Goal: Check status: Check status

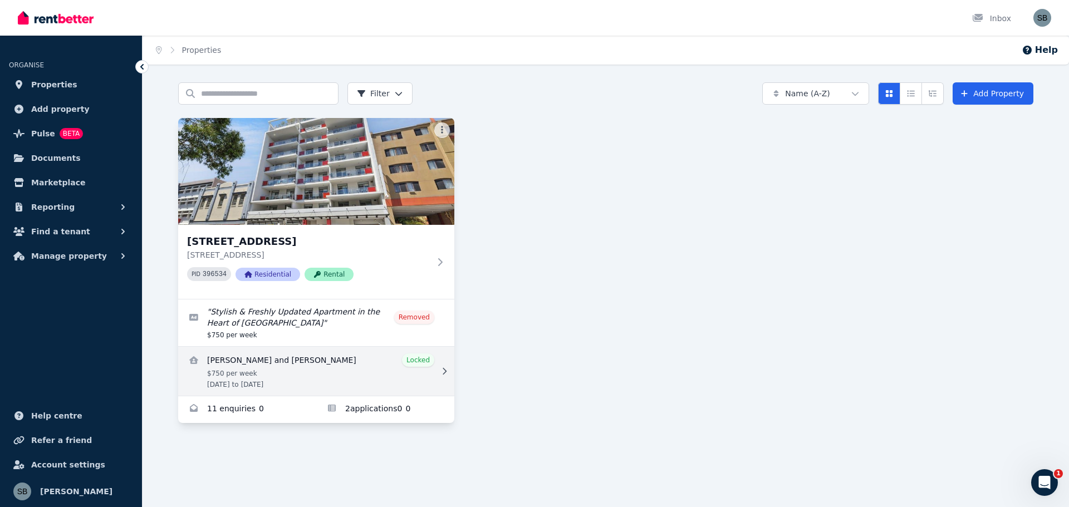
click at [295, 373] on link "View details for Hoi Ying Chan and Sifan Cai" at bounding box center [316, 371] width 276 height 49
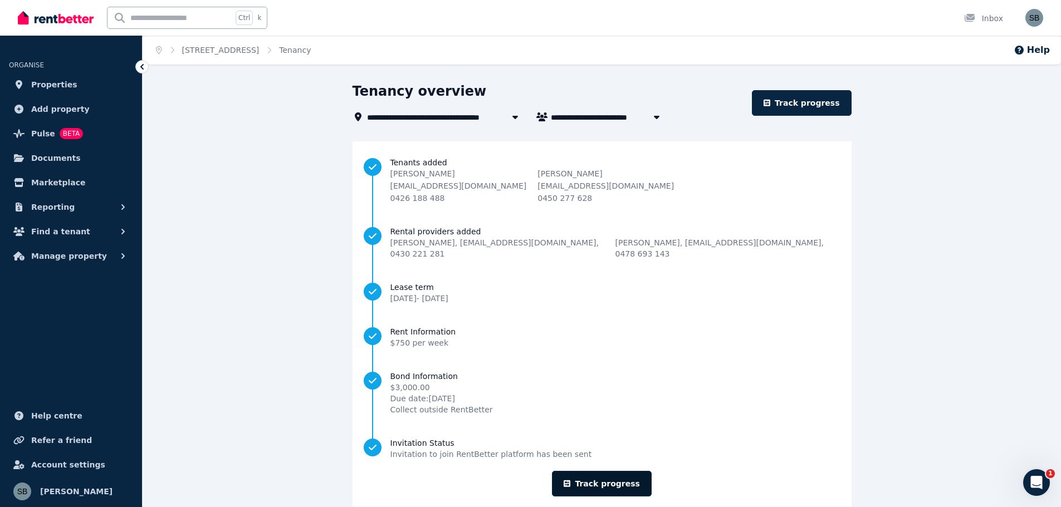
click at [597, 471] on link "Track progress" at bounding box center [602, 484] width 100 height 26
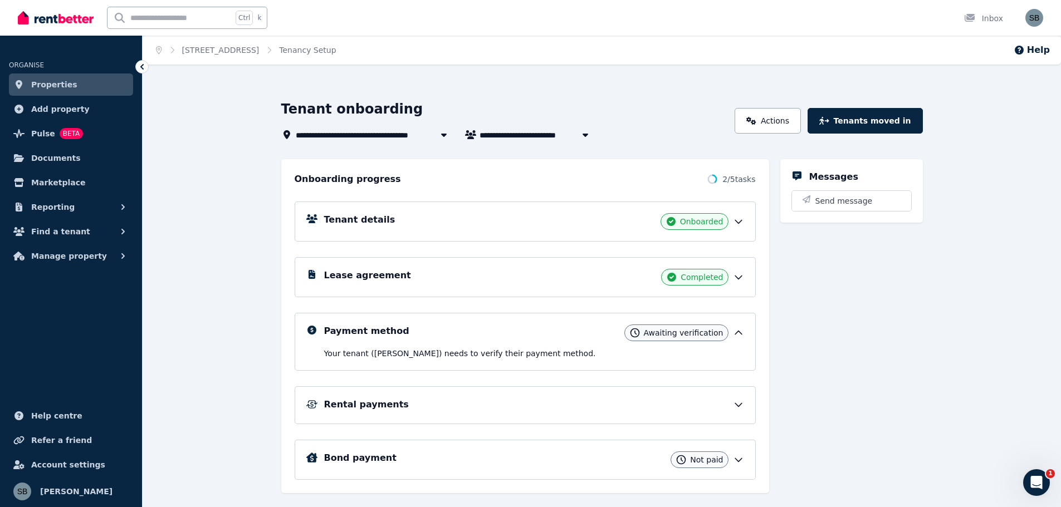
click at [736, 335] on icon at bounding box center [738, 333] width 11 height 11
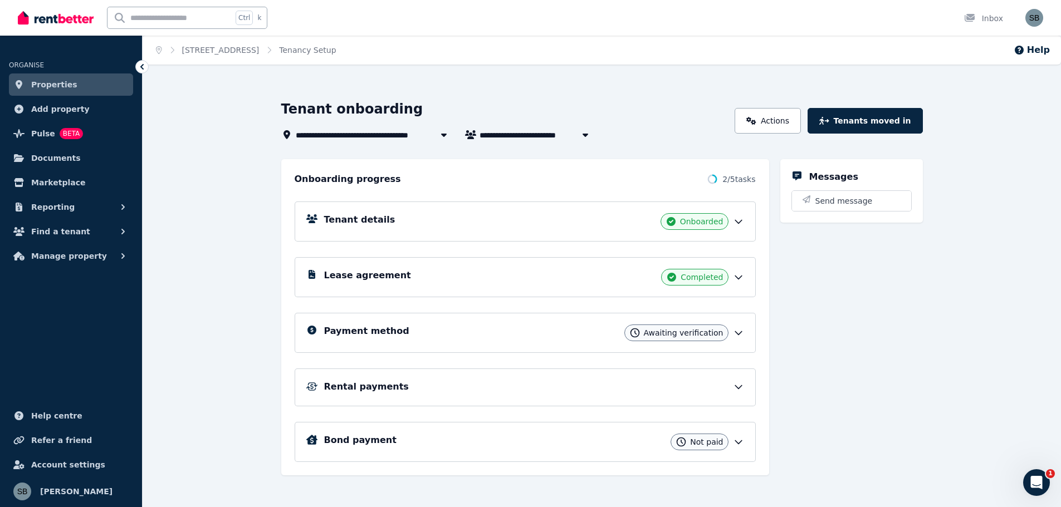
click at [736, 335] on icon at bounding box center [738, 333] width 11 height 11
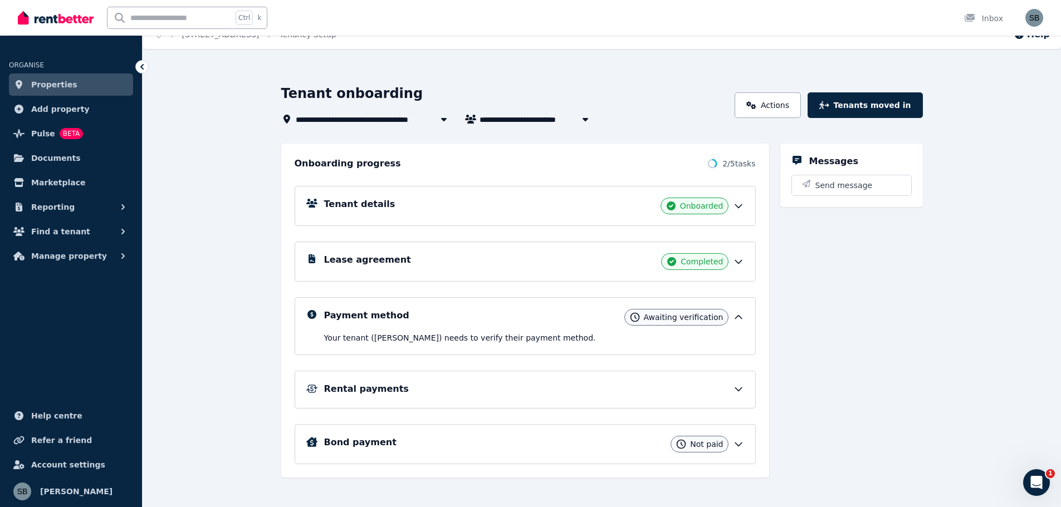
scroll to position [24, 0]
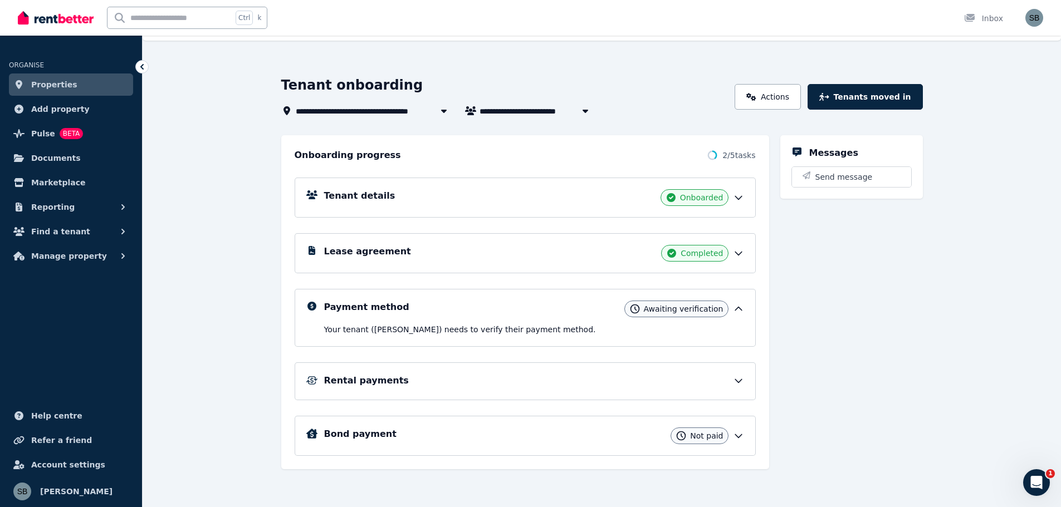
click at [541, 441] on div "Bond payment Not paid" at bounding box center [534, 436] width 420 height 17
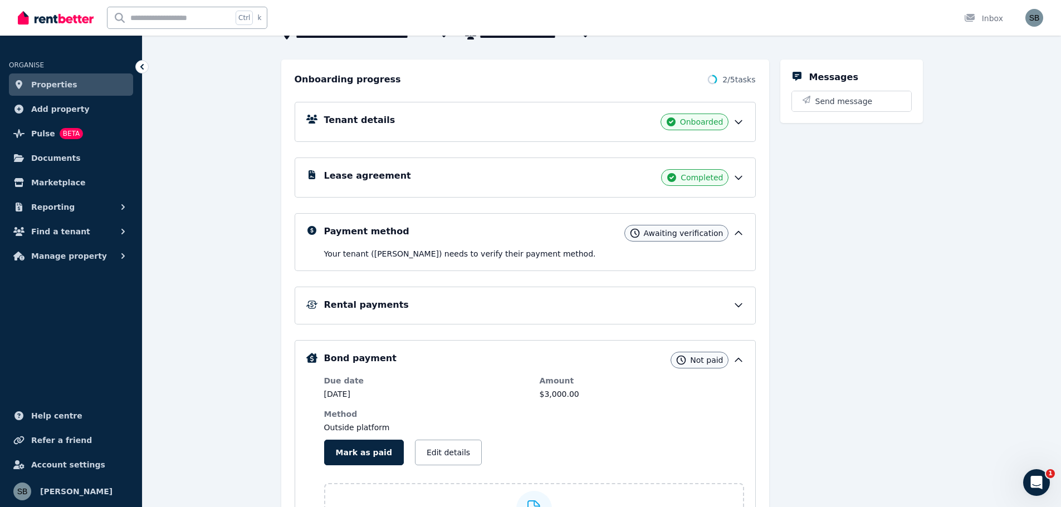
scroll to position [219, 0]
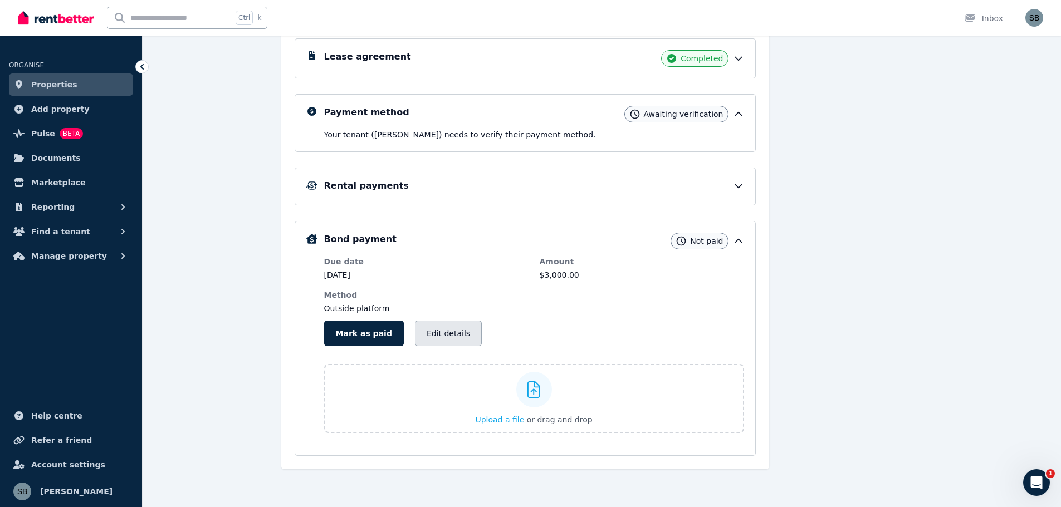
click at [445, 338] on button "Edit details" at bounding box center [448, 334] width 67 height 26
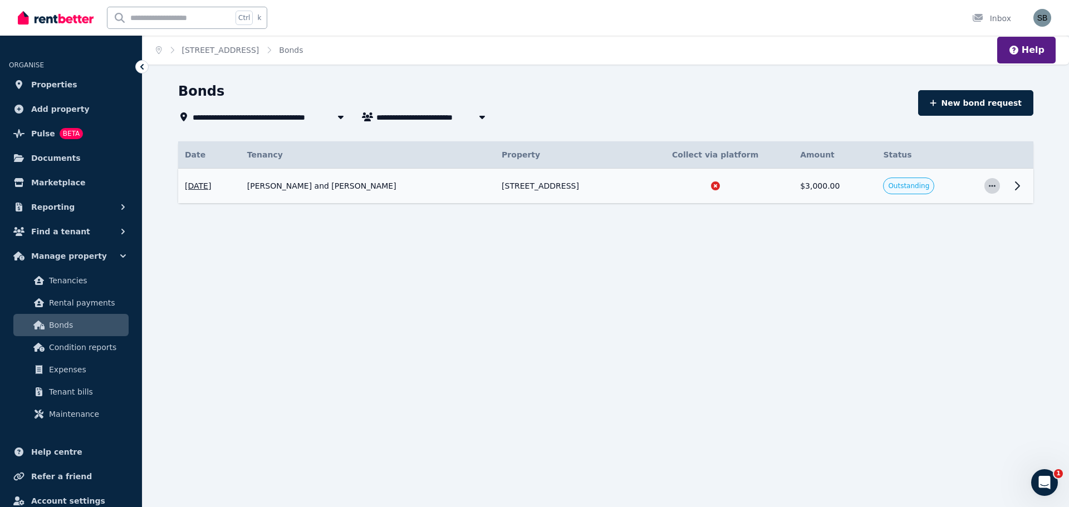
click at [993, 188] on icon "button" at bounding box center [992, 186] width 9 height 8
click at [968, 216] on span "View details" at bounding box center [955, 215] width 71 height 13
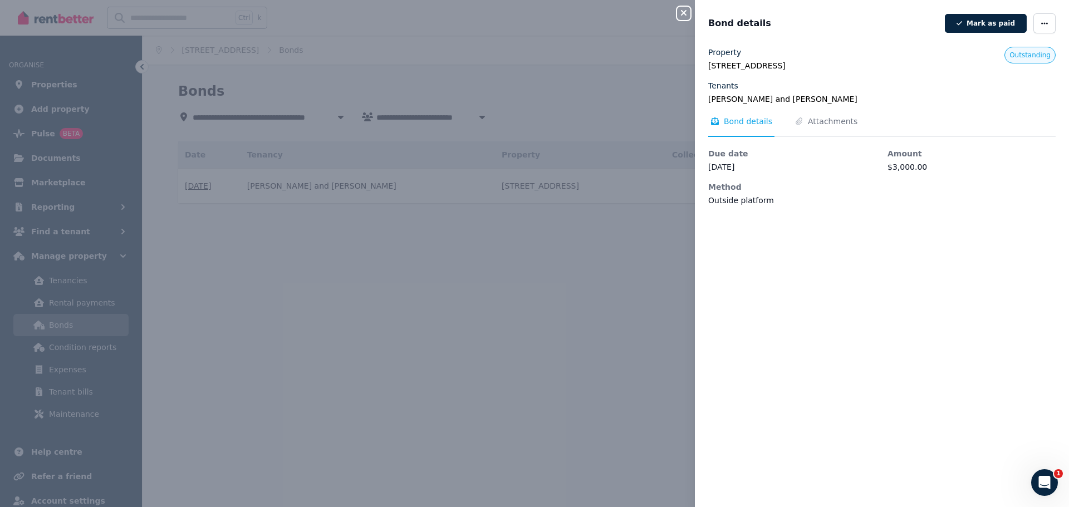
click at [685, 252] on div "Close panel Bond details [PERSON_NAME] as paid Property [STREET_ADDRESS] Tenant…" at bounding box center [534, 253] width 1069 height 507
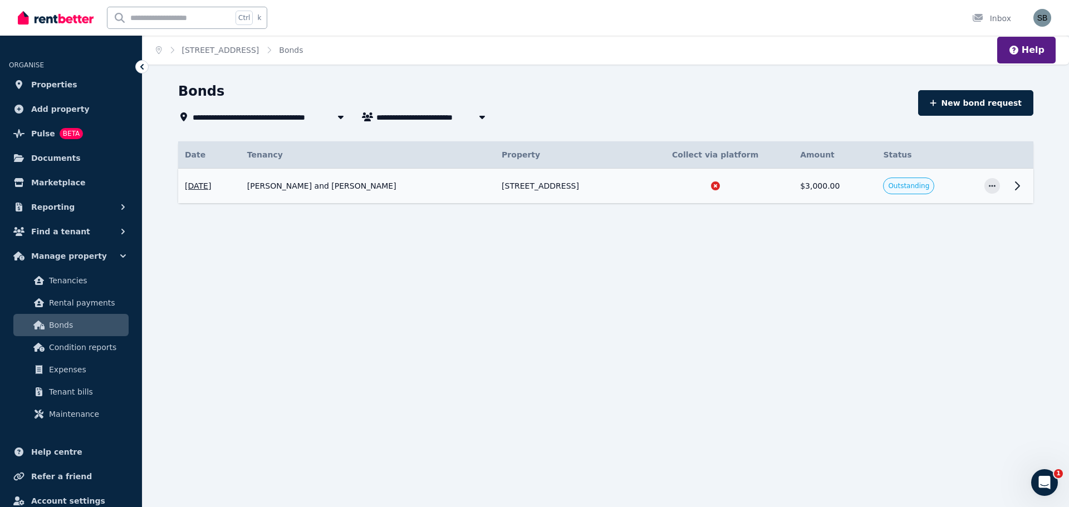
click at [1021, 184] on icon at bounding box center [1017, 185] width 13 height 13
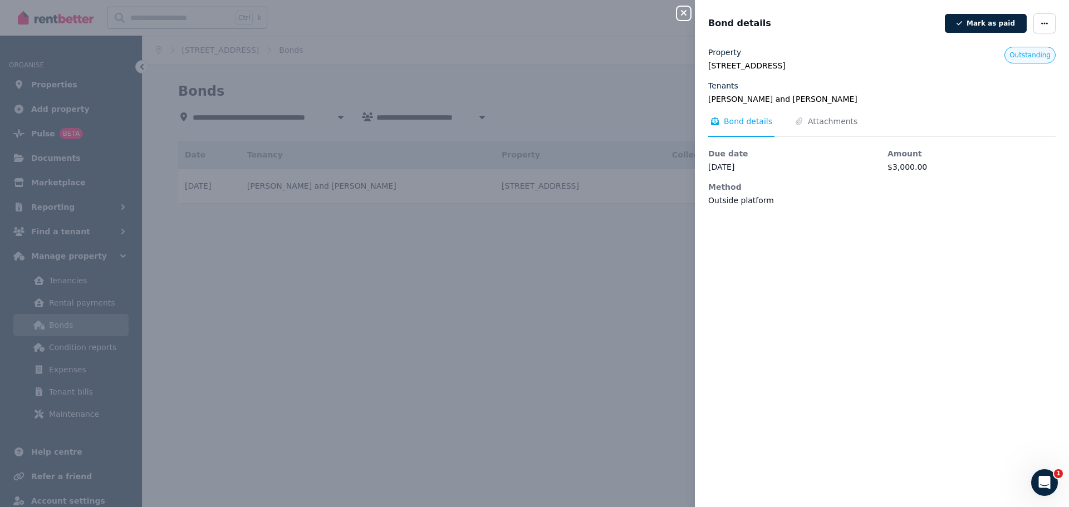
click at [595, 256] on div "Close panel Bond details [PERSON_NAME] as paid Property [STREET_ADDRESS] Tenant…" at bounding box center [534, 253] width 1069 height 507
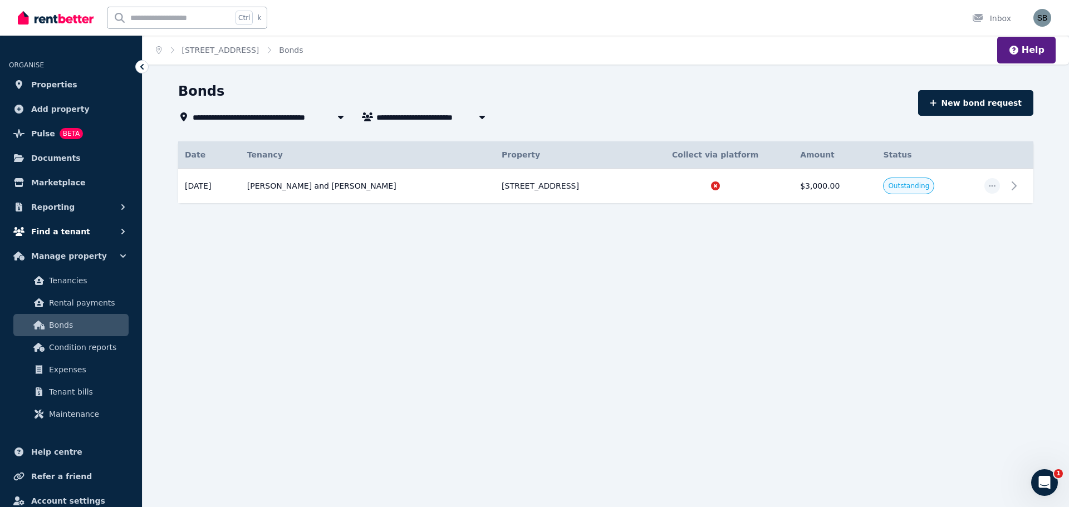
click at [74, 232] on span "Find a tenant" at bounding box center [60, 231] width 59 height 13
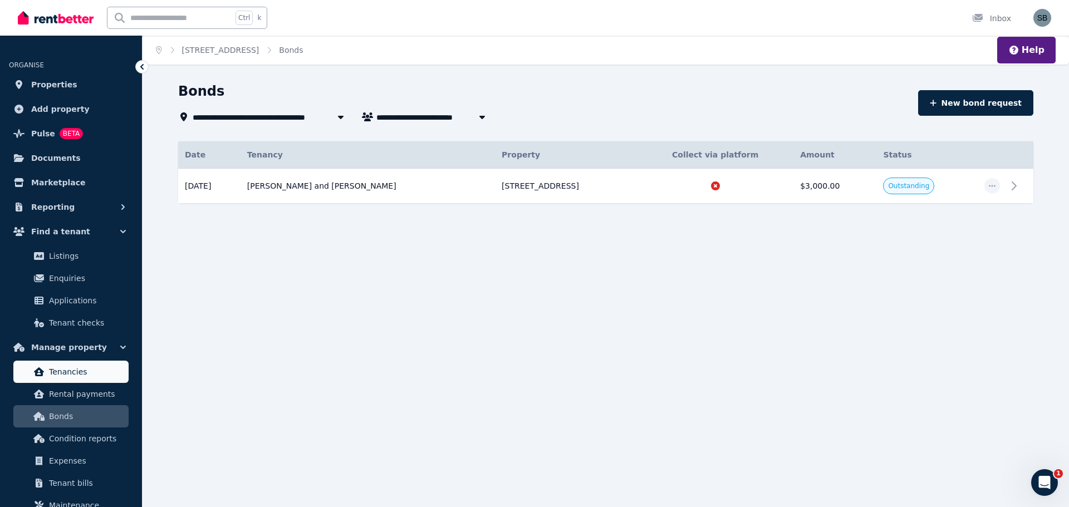
click at [72, 374] on span "Tenancies" at bounding box center [86, 371] width 75 height 13
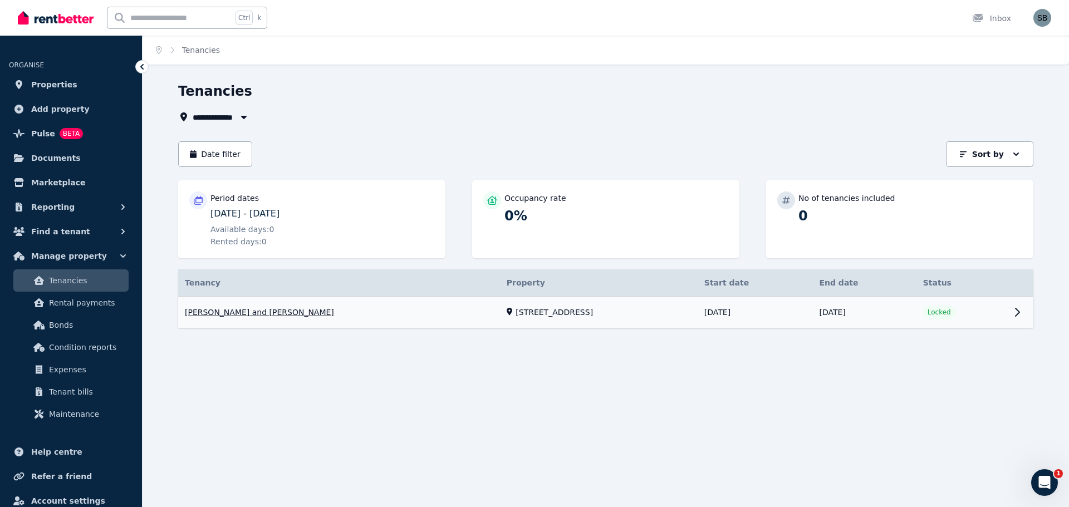
click at [468, 321] on link "View property details" at bounding box center [606, 313] width 856 height 32
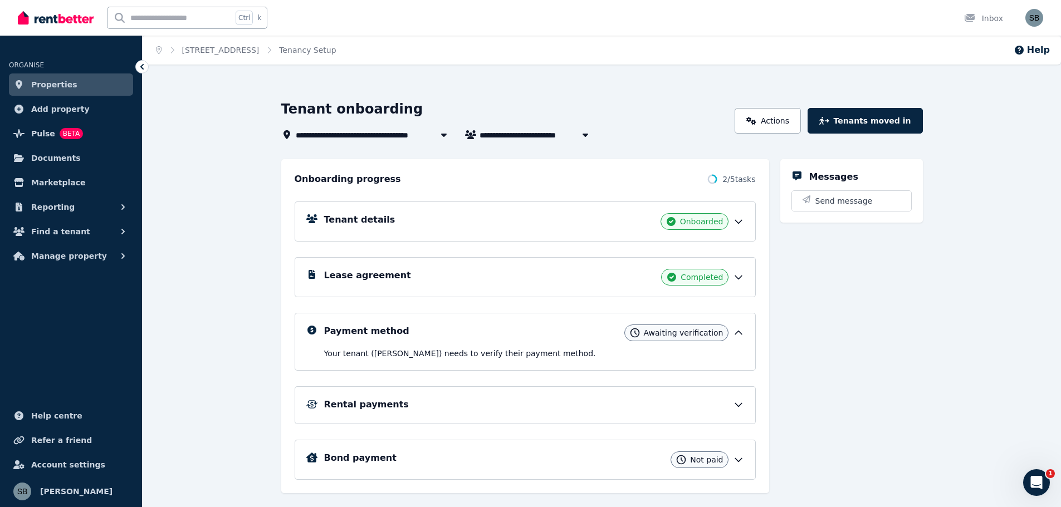
click at [458, 268] on div "Lease agreement Completed" at bounding box center [525, 277] width 461 height 40
click at [634, 271] on div "Lease agreement Completed" at bounding box center [534, 277] width 420 height 17
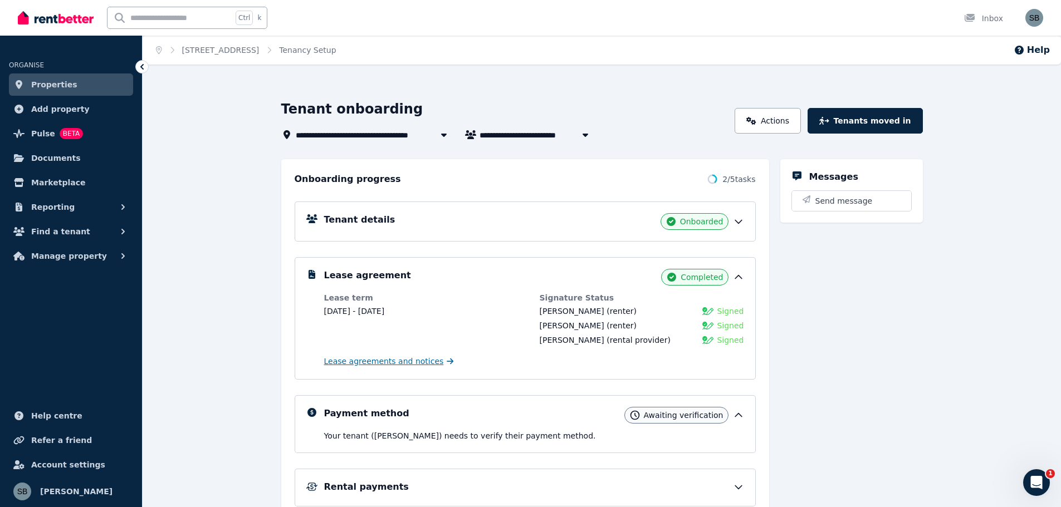
click at [390, 360] on span "Lease agreements and notices" at bounding box center [384, 361] width 120 height 11
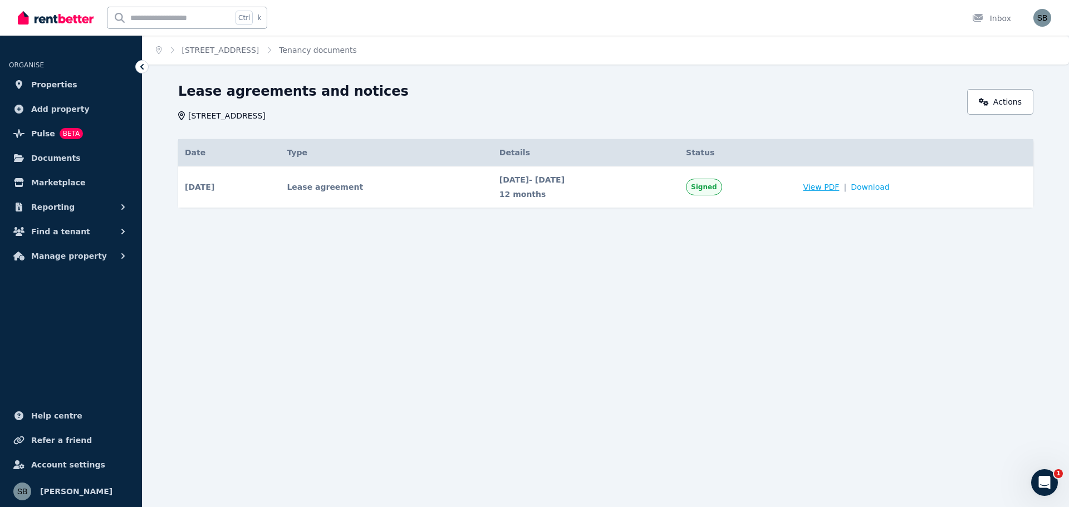
click at [839, 187] on span "View PDF" at bounding box center [821, 187] width 36 height 11
click at [73, 206] on button "Reporting" at bounding box center [71, 207] width 124 height 22
click at [67, 275] on span "Find a tenant" at bounding box center [60, 278] width 59 height 13
click at [97, 345] on button "Manage property" at bounding box center [71, 347] width 124 height 22
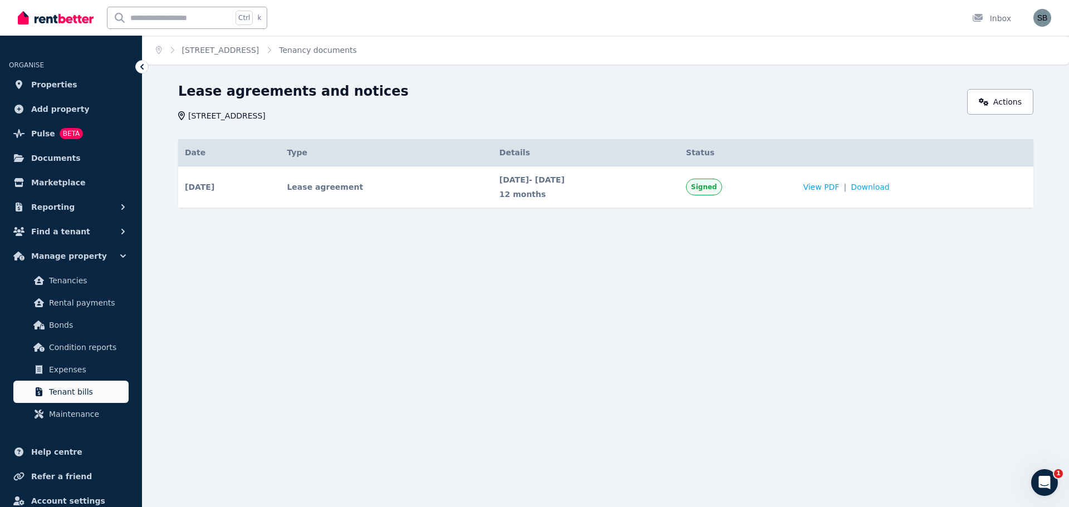
click at [77, 400] on link "Tenant bills" at bounding box center [70, 392] width 115 height 22
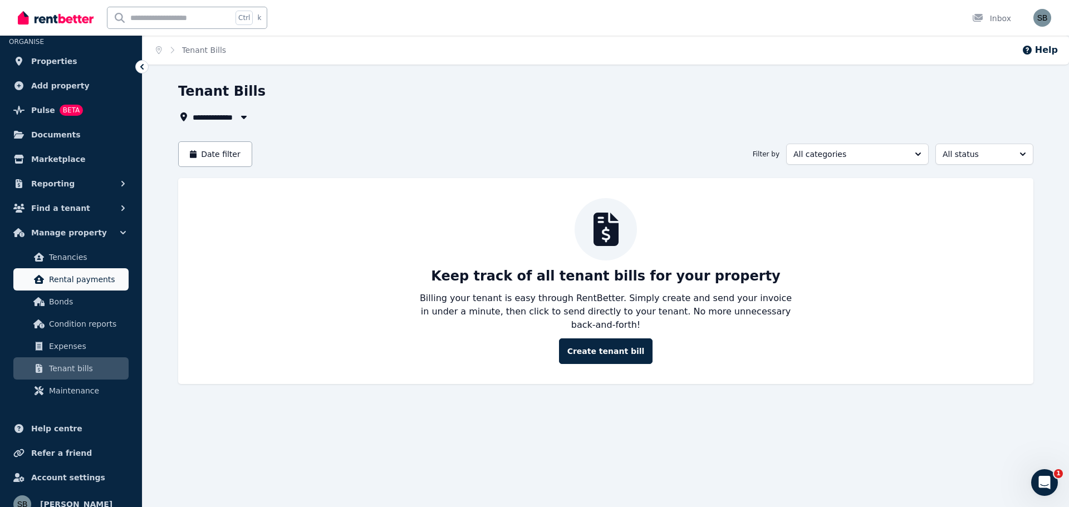
scroll to position [36, 0]
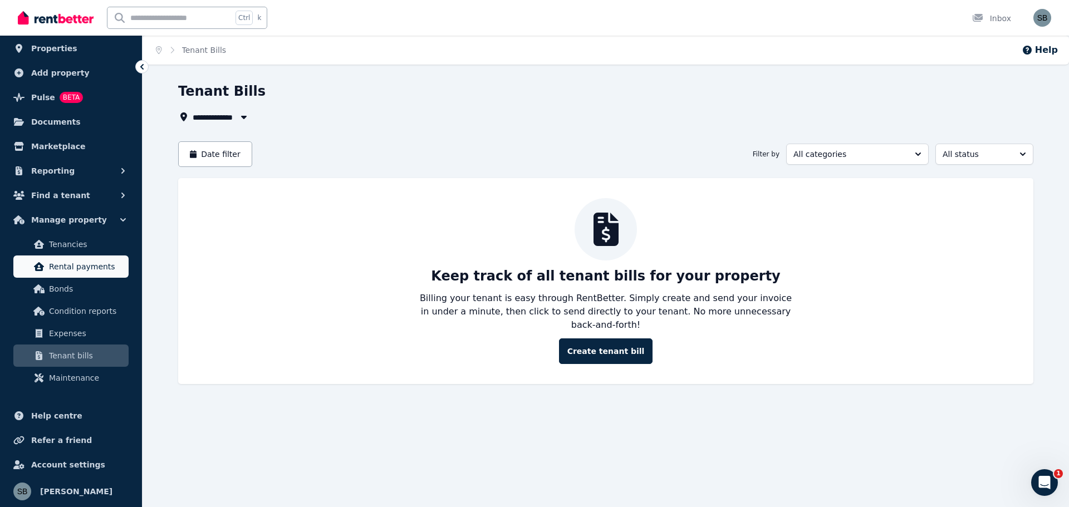
click at [79, 262] on span "Rental payments" at bounding box center [86, 266] width 75 height 13
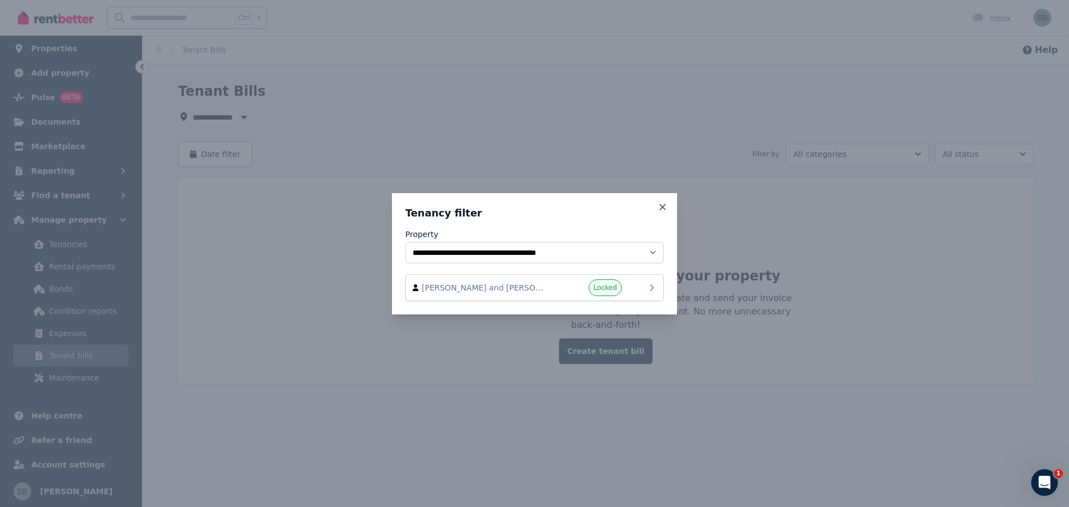
click at [519, 289] on span "[PERSON_NAME] and [PERSON_NAME]" at bounding box center [485, 287] width 127 height 11
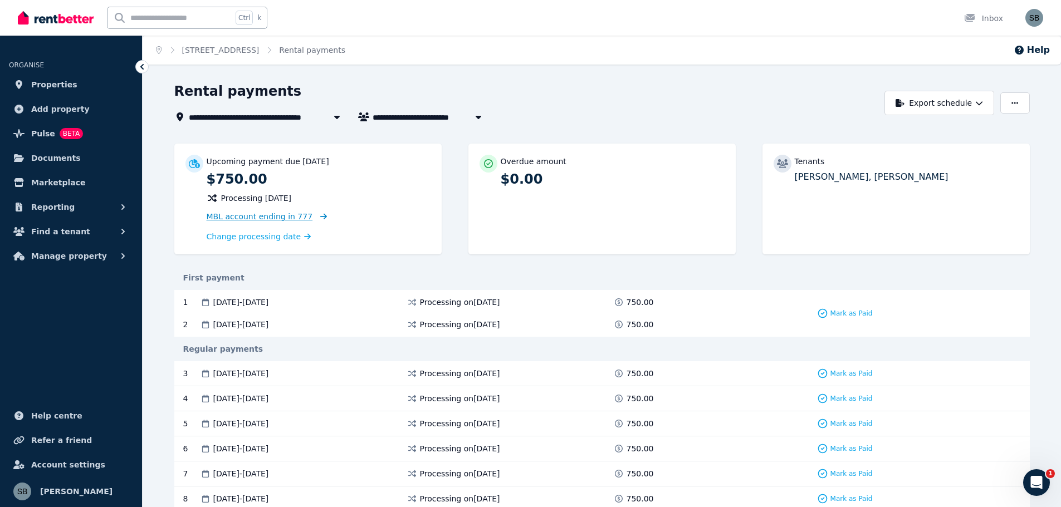
click at [291, 217] on span "MBL account ending in 777" at bounding box center [260, 216] width 106 height 9
